Goal: Register for event/course

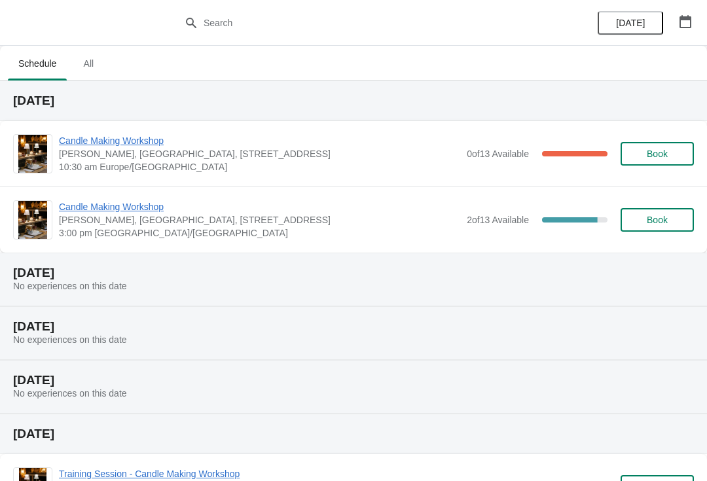
click at [150, 145] on span "Candle Making Workshop" at bounding box center [259, 140] width 401 height 13
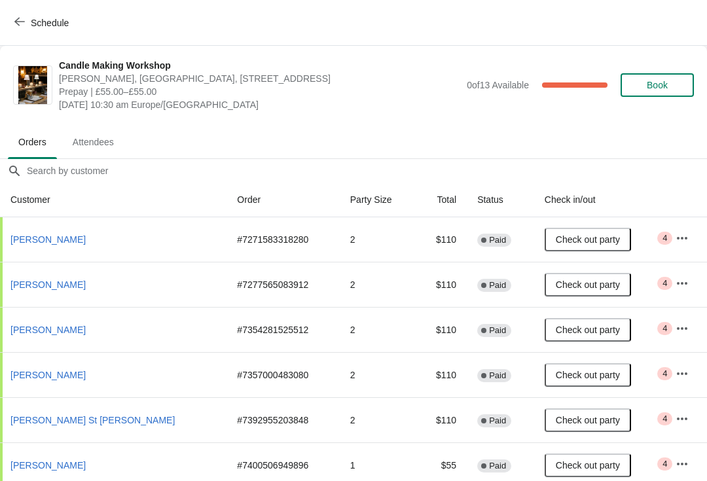
click at [90, 139] on span "Attendees" at bounding box center [93, 142] width 62 height 24
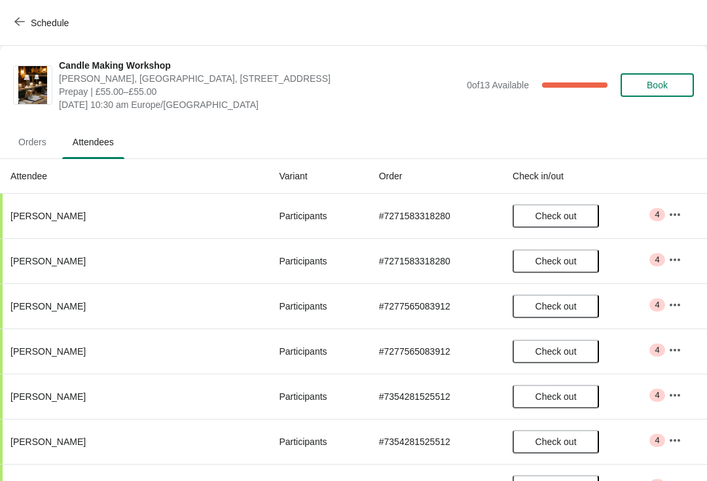
click at [668, 220] on icon "button" at bounding box center [674, 214] width 13 height 13
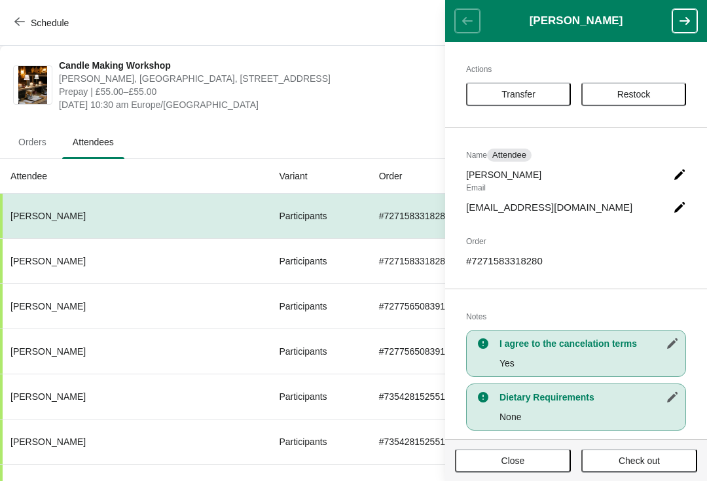
click at [679, 27] on button "button" at bounding box center [684, 21] width 25 height 24
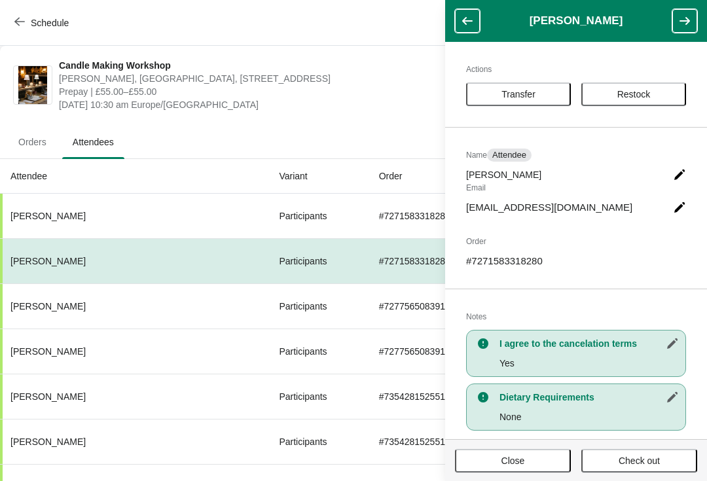
click at [683, 20] on icon "button" at bounding box center [684, 20] width 13 height 13
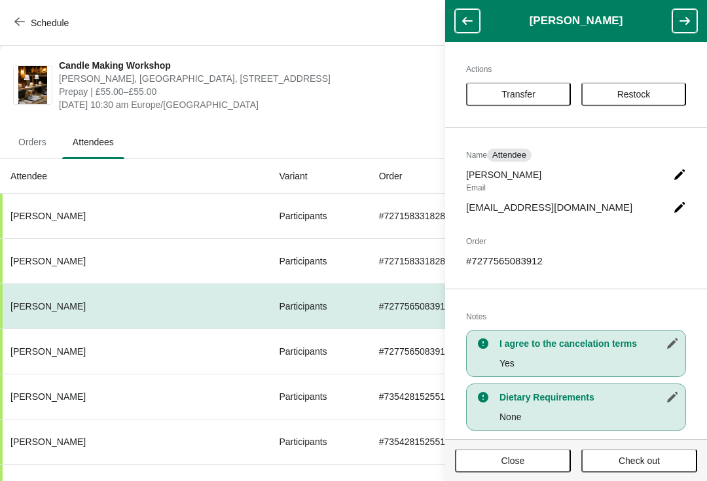
click at [683, 24] on icon "button" at bounding box center [684, 20] width 13 height 13
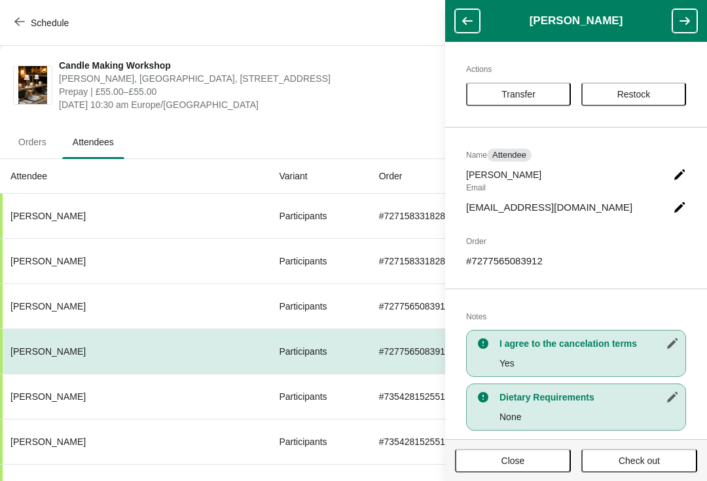
click at [682, 26] on icon "button" at bounding box center [684, 20] width 13 height 13
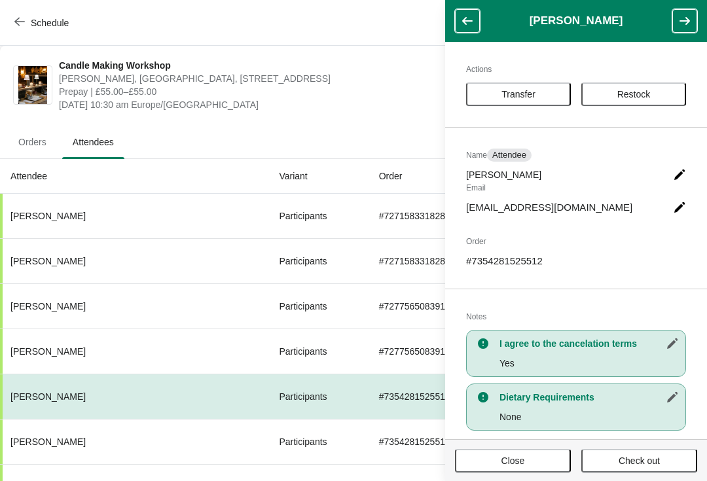
click at [681, 27] on button "button" at bounding box center [684, 21] width 25 height 24
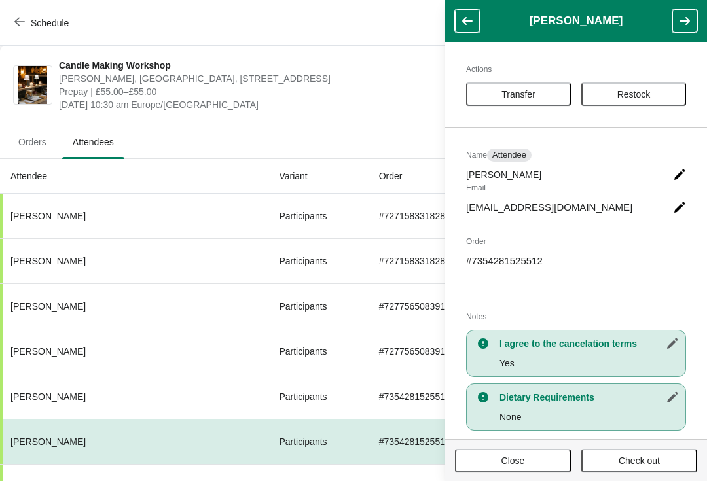
click at [682, 29] on button "button" at bounding box center [684, 21] width 25 height 24
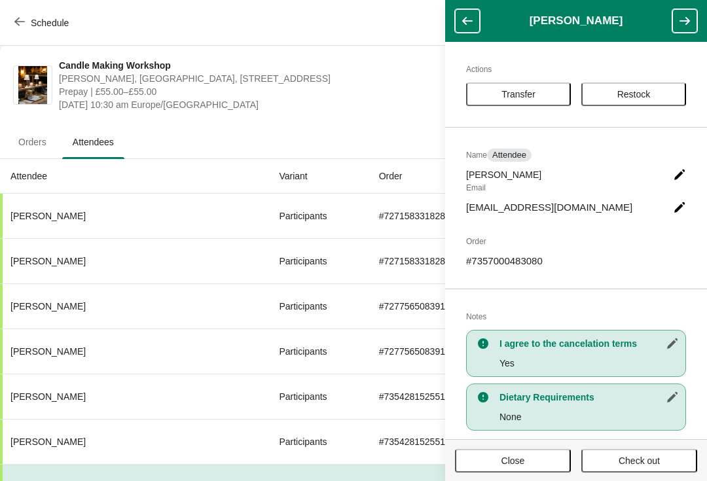
click at [683, 28] on button "button" at bounding box center [684, 21] width 25 height 24
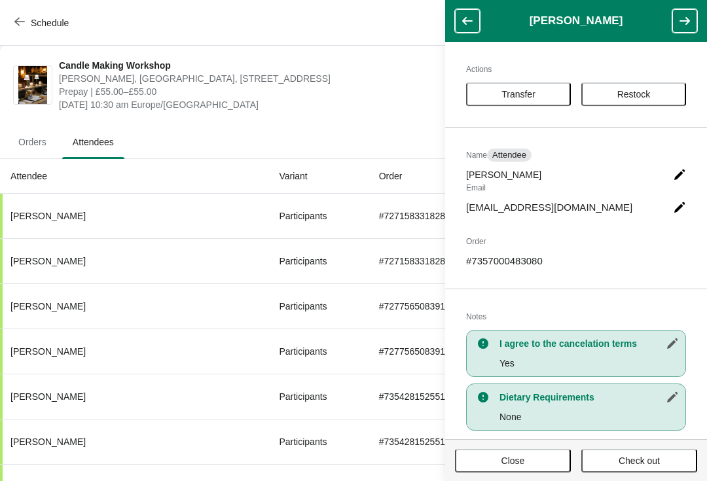
click at [683, 27] on button "button" at bounding box center [684, 21] width 25 height 24
click at [684, 27] on button "button" at bounding box center [684, 21] width 25 height 24
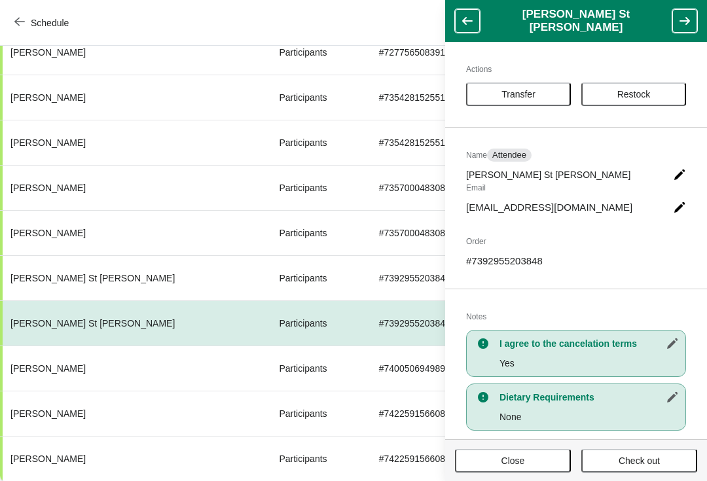
scroll to position [299, 0]
click at [684, 30] on button "button" at bounding box center [684, 21] width 25 height 24
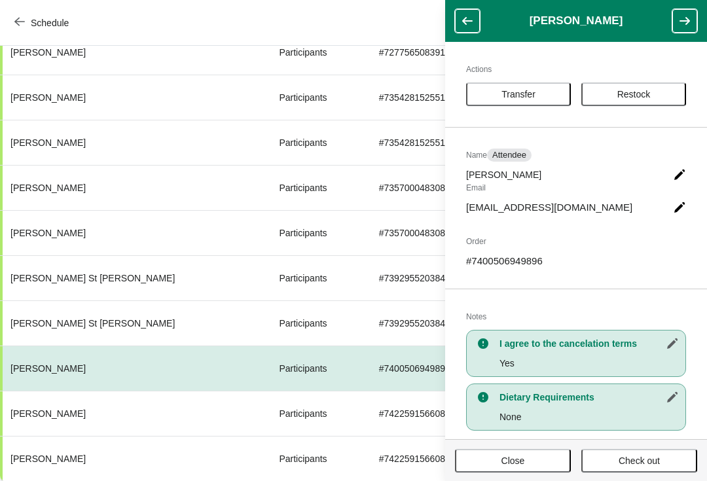
click at [684, 31] on button "button" at bounding box center [684, 21] width 25 height 24
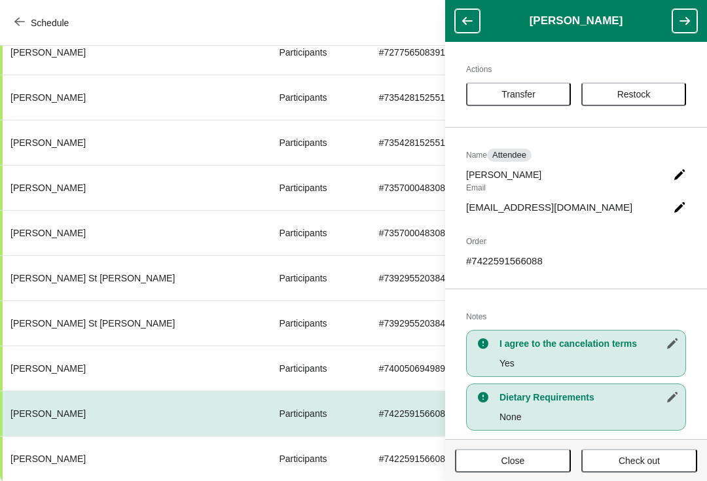
click at [680, 31] on button "button" at bounding box center [684, 21] width 25 height 24
